Goal: Use online tool/utility: Utilize a website feature to perform a specific function

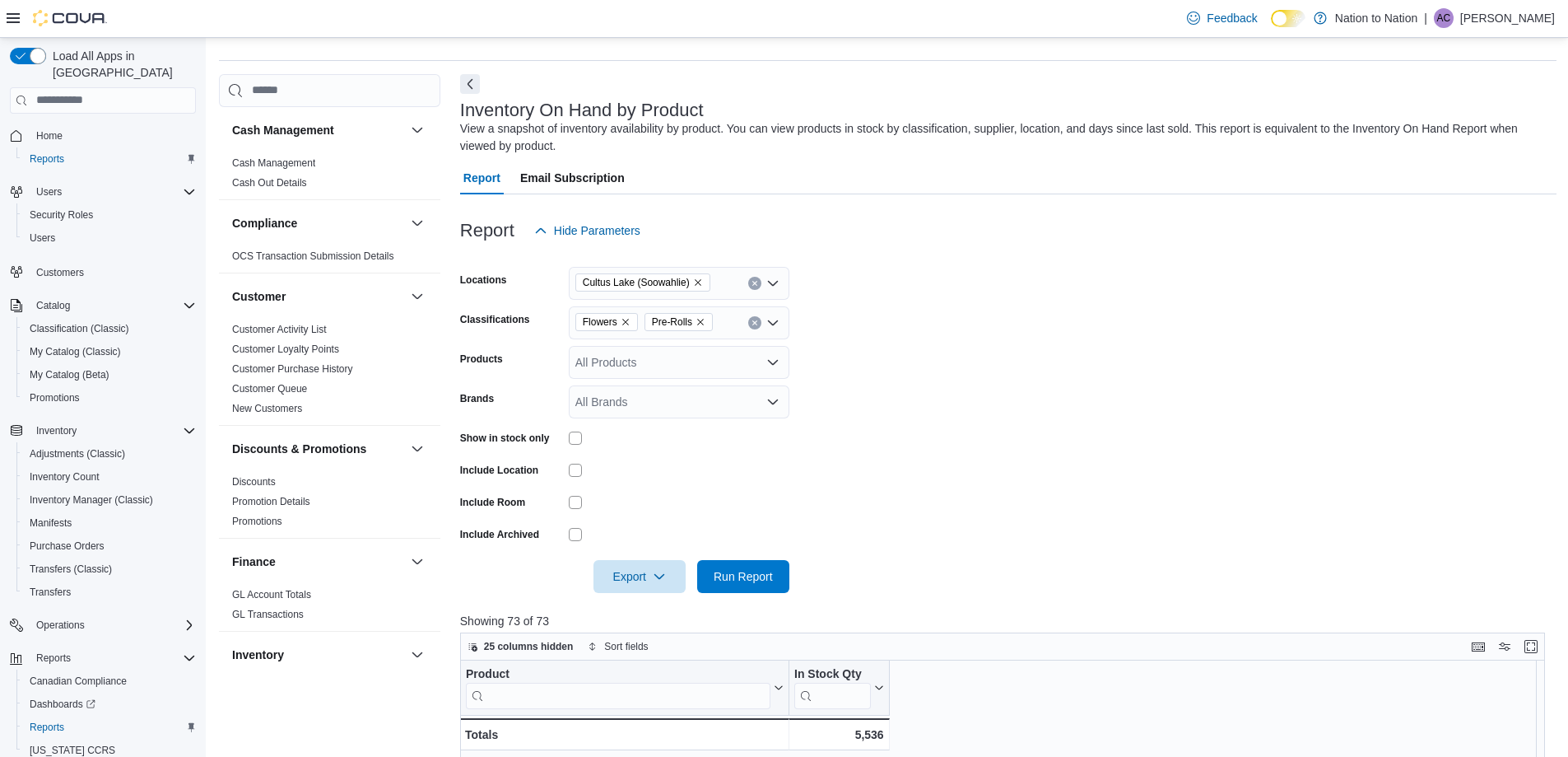
scroll to position [1400, 0]
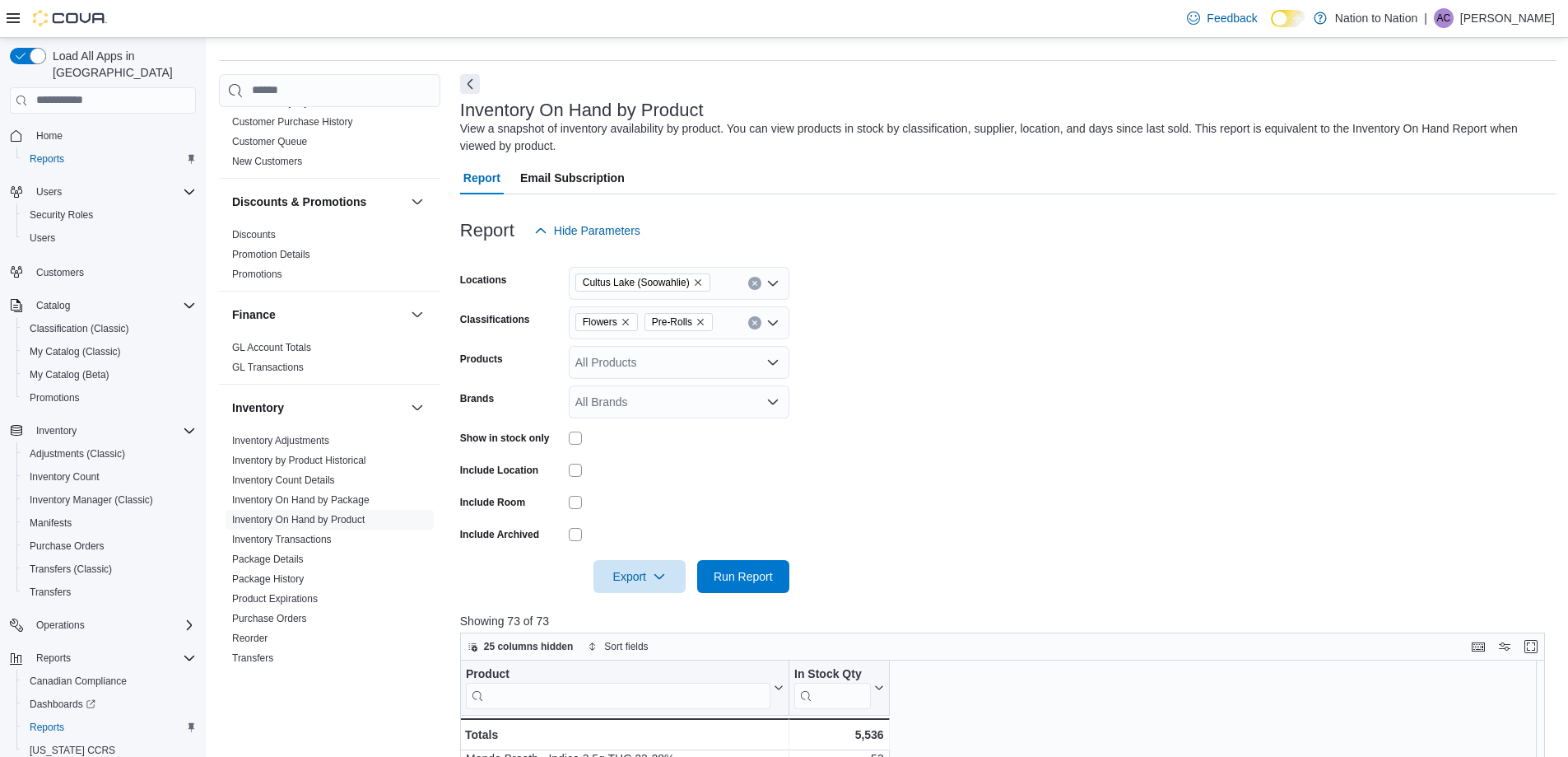
click at [700, 323] on icon "Remove Pre-Rolls from selection in this group" at bounding box center [700, 321] width 6 height 6
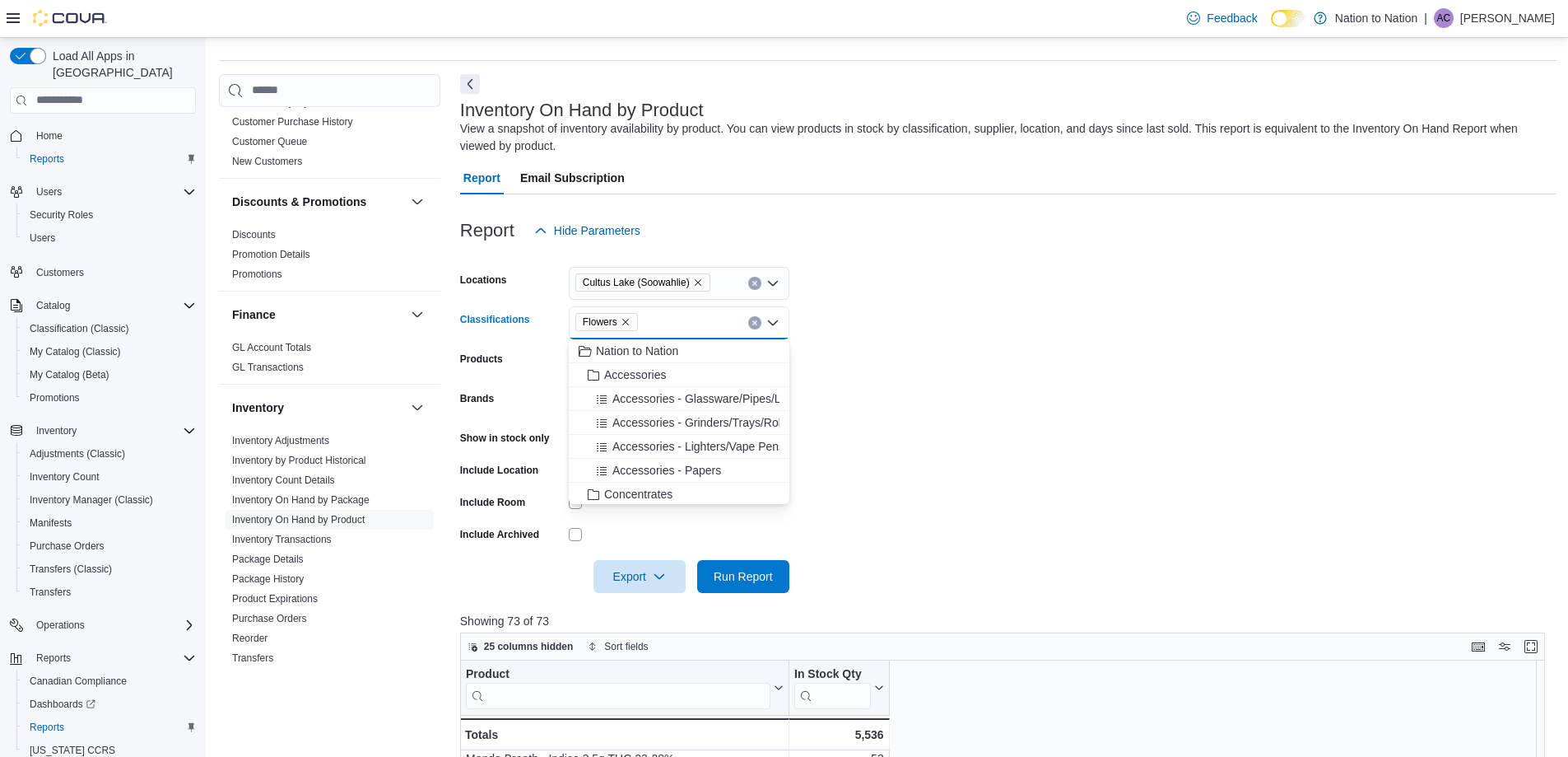
click at [624, 323] on icon "Remove Flowers from selection in this group" at bounding box center [625, 321] width 10 height 10
click at [650, 475] on span "Vape Tips" at bounding box center [629, 477] width 50 height 17
click at [659, 440] on span "Disposable Vapes" at bounding box center [651, 444] width 92 height 17
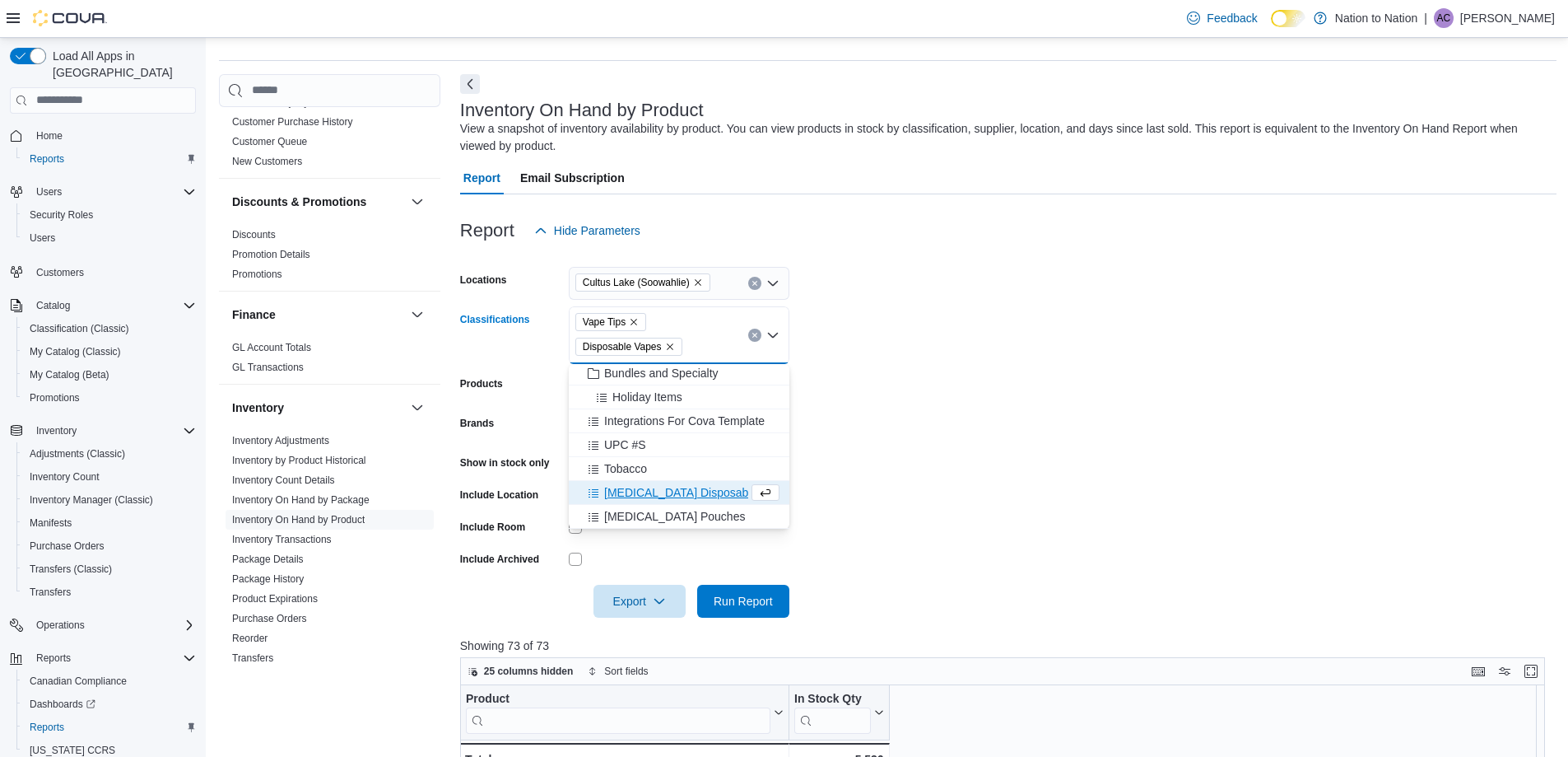
scroll to position [838, 0]
click at [749, 595] on span "Run Report" at bounding box center [743, 600] width 59 height 17
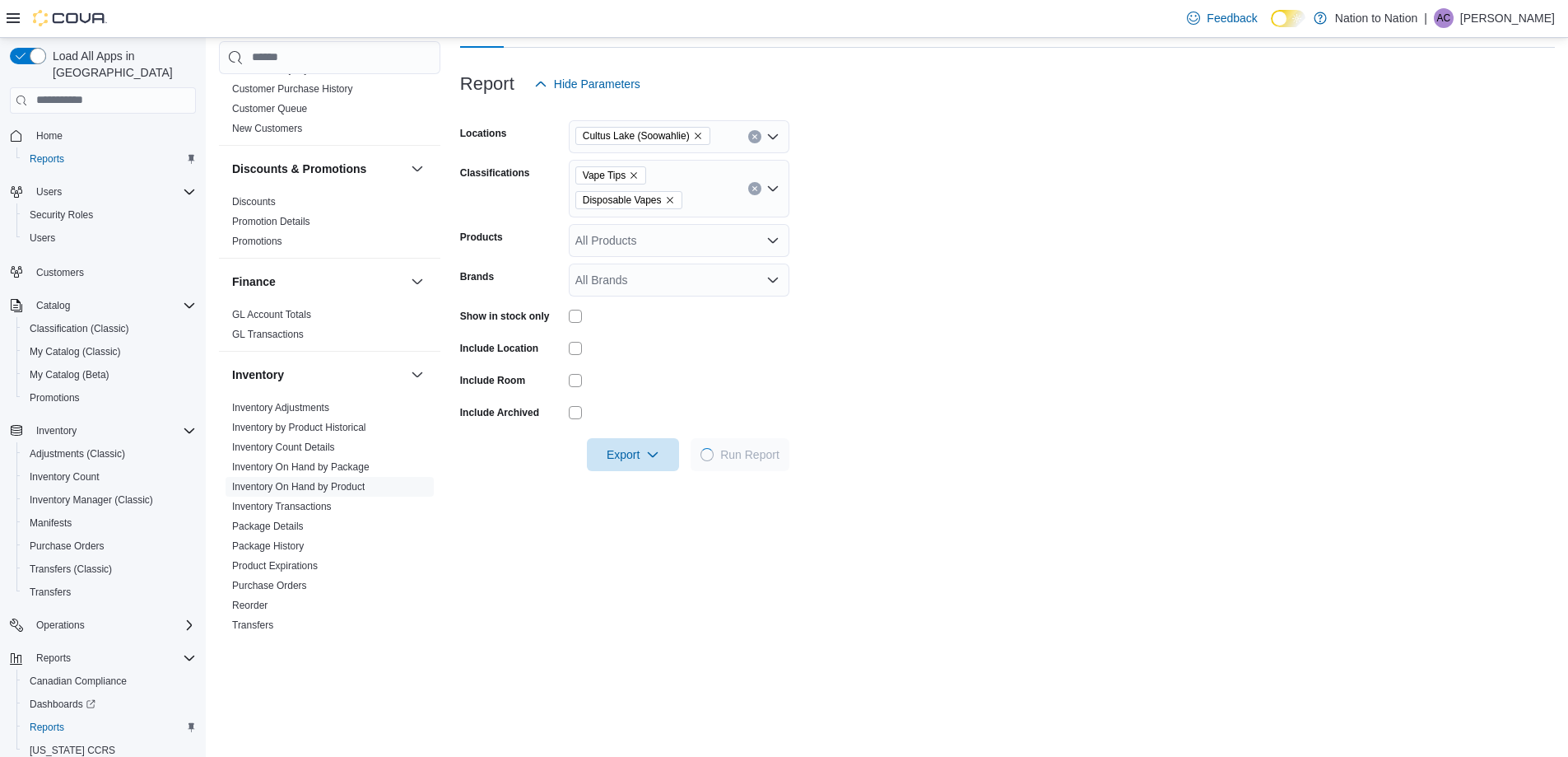
scroll to position [209, 0]
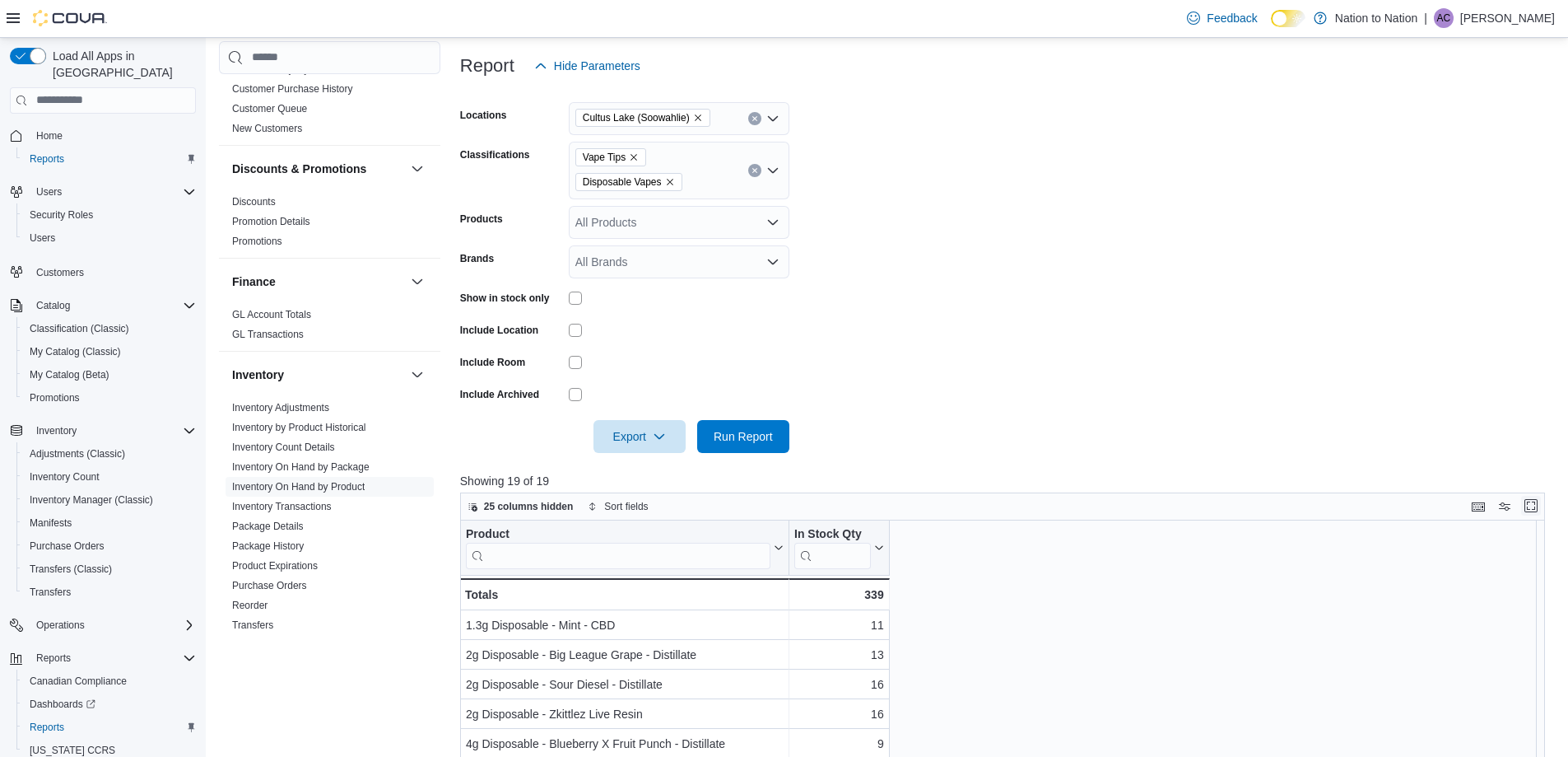
click at [1540, 506] on button "Enter fullscreen" at bounding box center [1530, 505] width 19 height 19
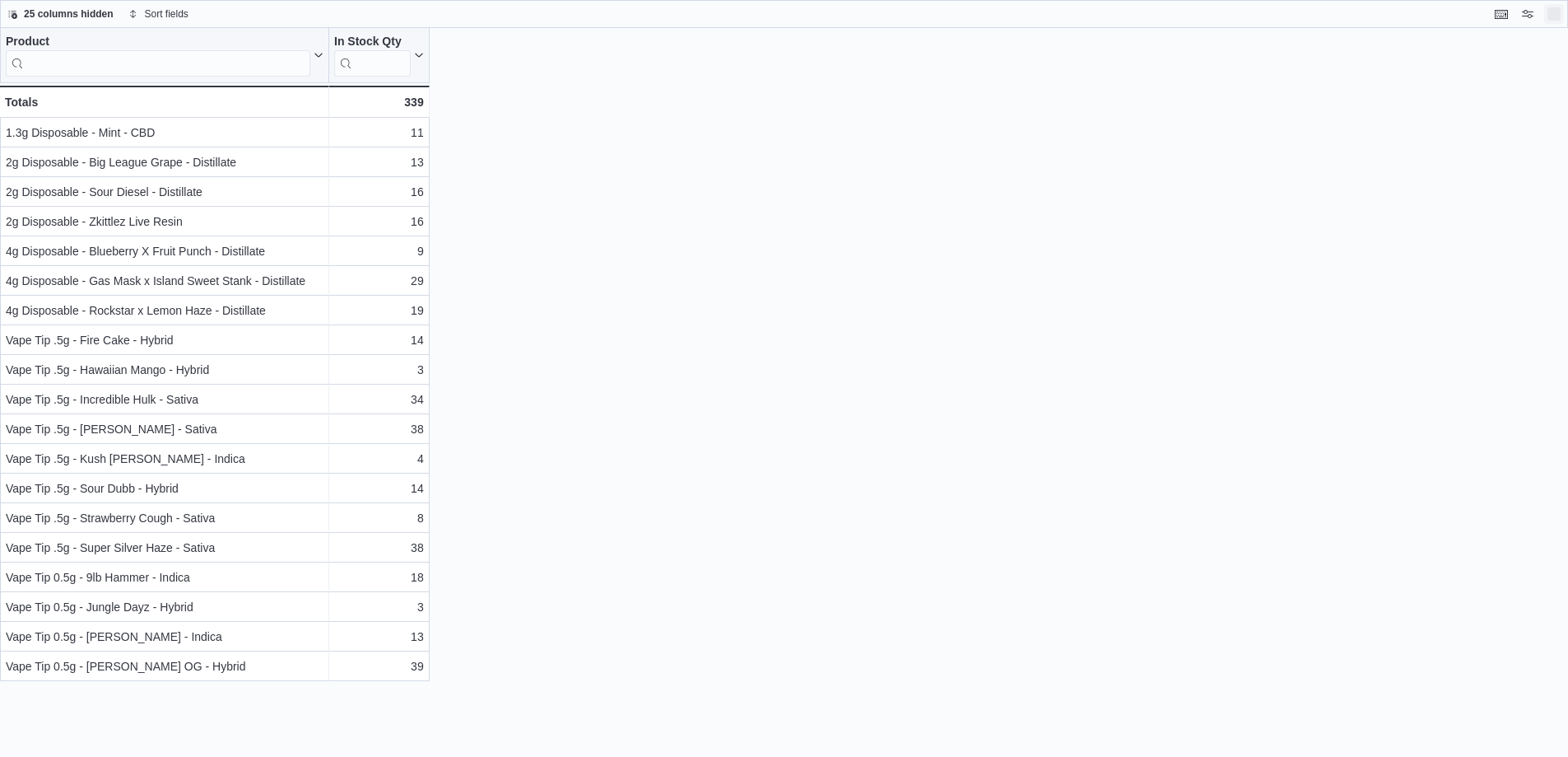
scroll to position [0, 0]
click at [1567, 18] on button "Exit fullscreen" at bounding box center [1565, 13] width 19 height 19
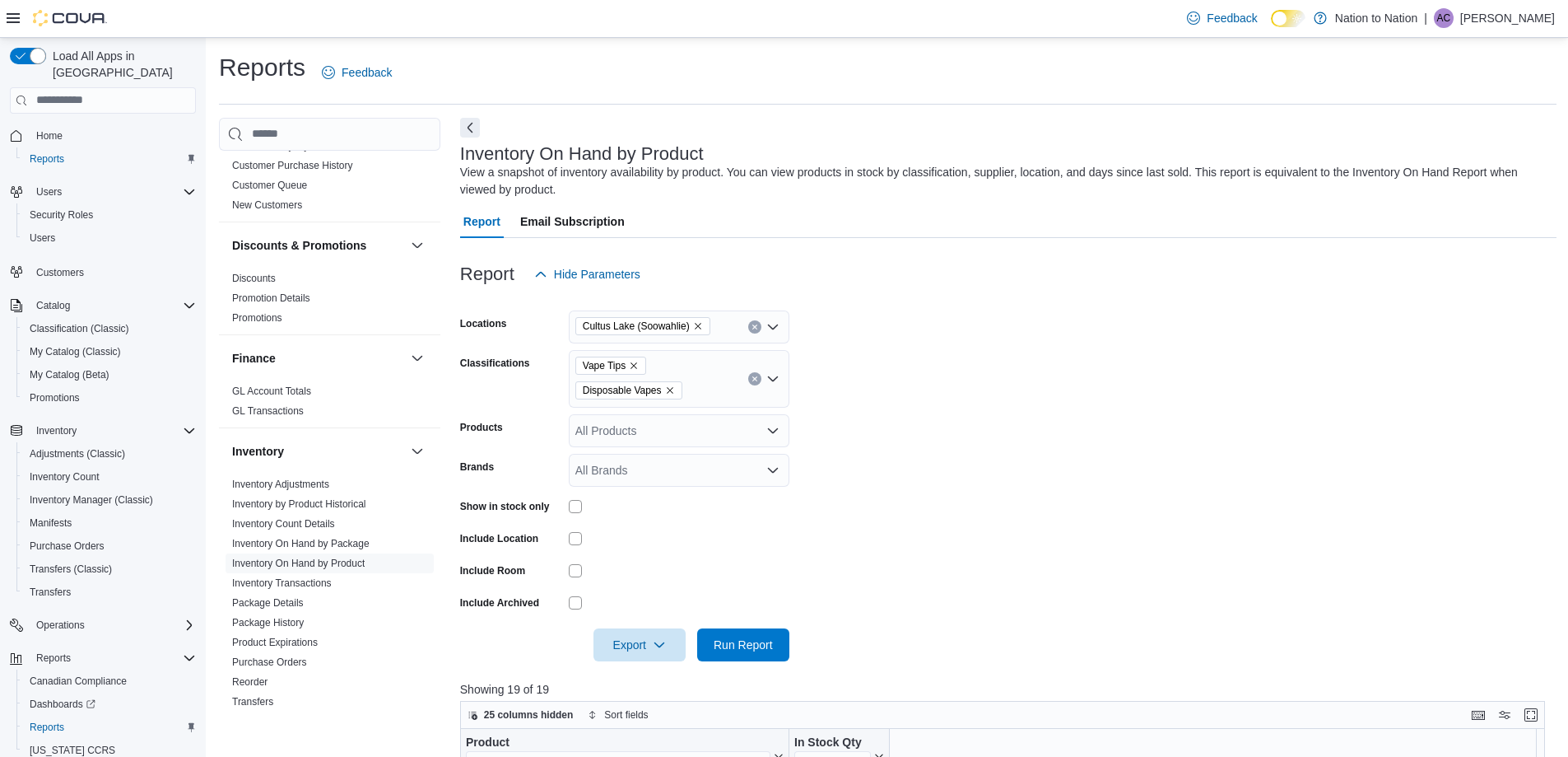
click at [665, 387] on icon "Remove Disposable Vapes from selection in this group" at bounding box center [670, 390] width 10 height 10
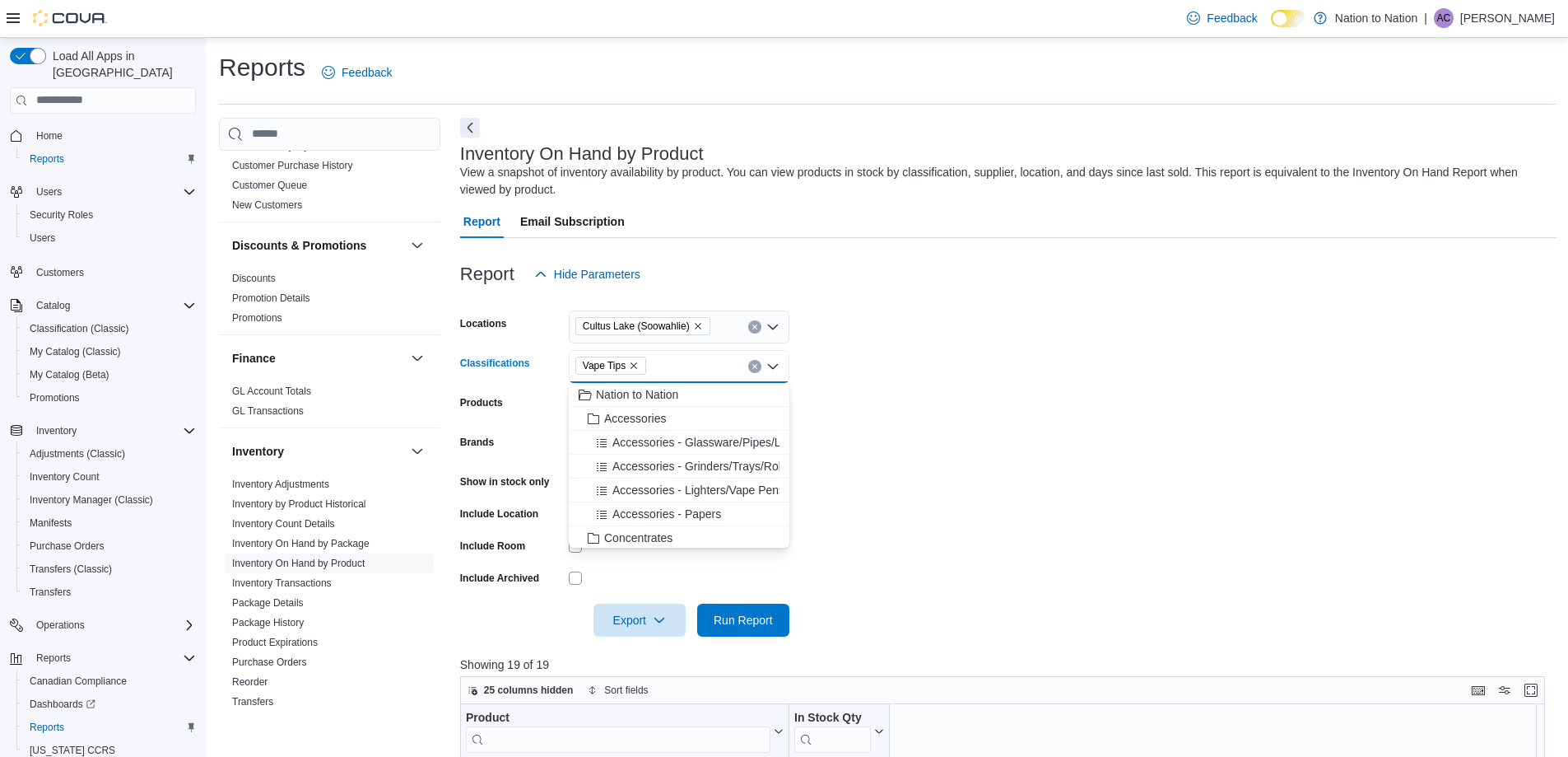
click at [634, 366] on icon "Remove Vape Tips from selection in this group" at bounding box center [633, 366] width 10 height 10
click at [638, 454] on span "Wellness" at bounding box center [628, 452] width 47 height 17
click at [696, 531] on span "Edibles - Sodas/Honey" at bounding box center [671, 530] width 117 height 17
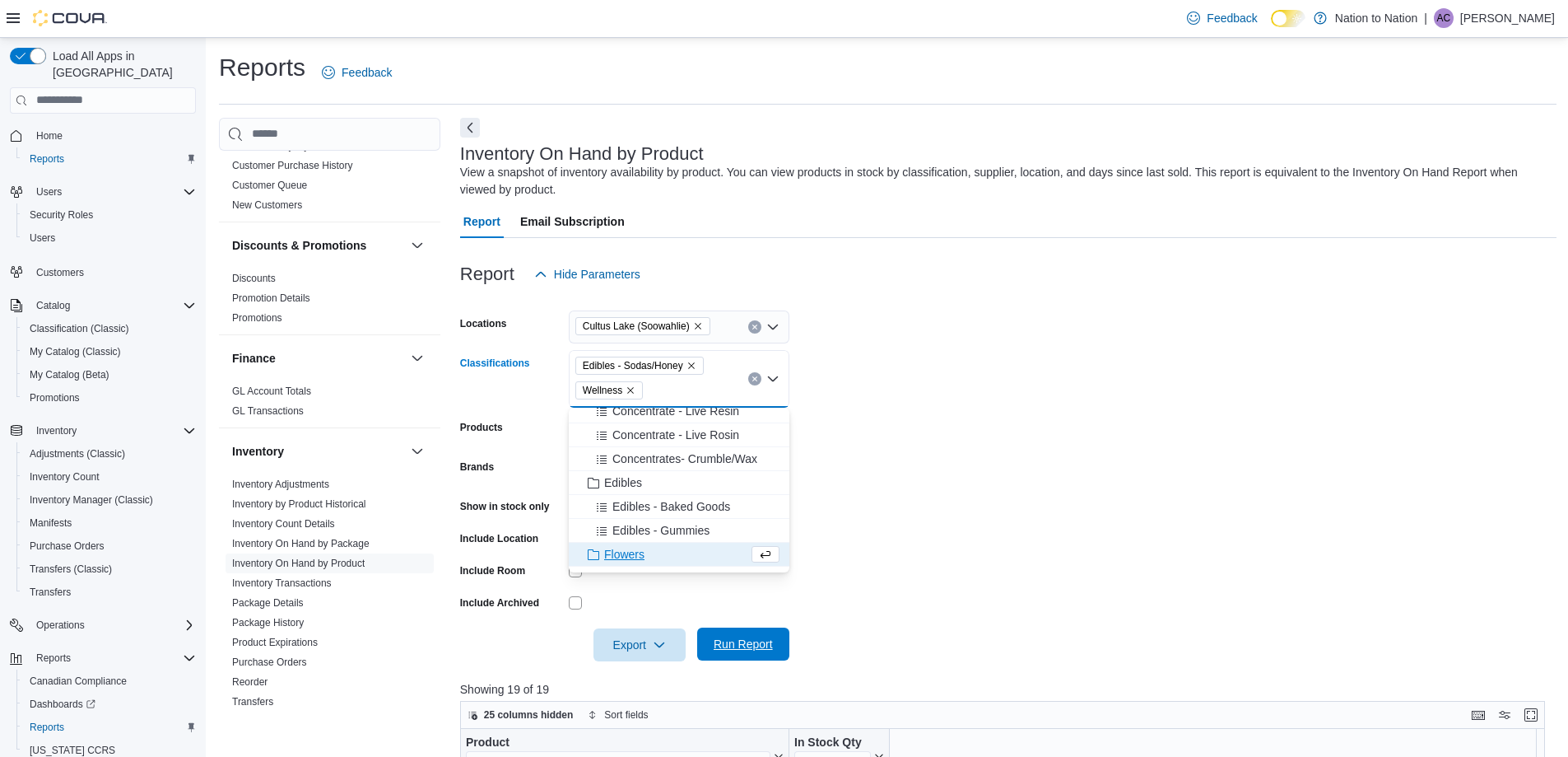
click at [764, 638] on span "Run Report" at bounding box center [743, 643] width 59 height 17
